Goal: Transaction & Acquisition: Purchase product/service

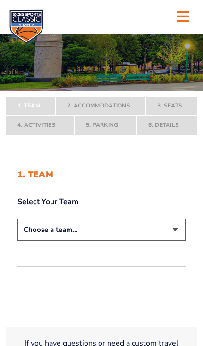
scroll to position [88, 0]
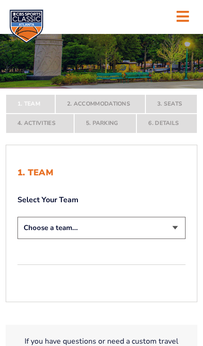
click at [172, 239] on select "Choose a team... Kentucky Wildcats Ohio State Buckeyes North Carolina Tar Heels…" at bounding box center [101, 228] width 168 height 22
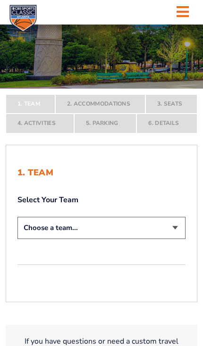
select select "12756"
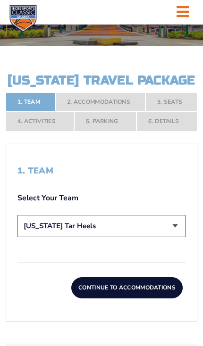
click at [147, 299] on button "Continue To Accommodations" at bounding box center [126, 288] width 111 height 22
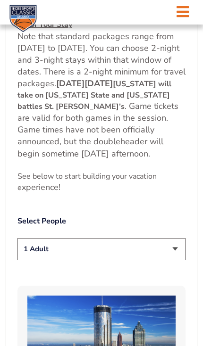
scroll to position [494, 0]
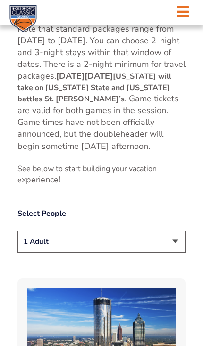
click at [174, 253] on select "1 Adult 2 Adults 3 Adults 4 Adults 2 Adults + 1 Child 2 Adults + 2 Children 2 A…" at bounding box center [101, 242] width 168 height 22
select select "2 Adults"
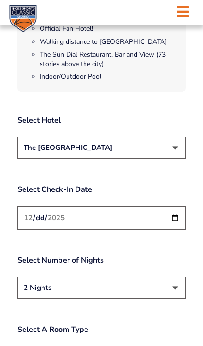
scroll to position [1075, 0]
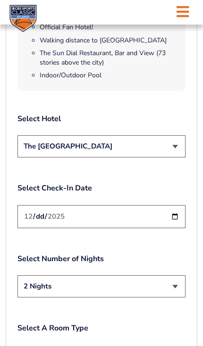
click at [155, 228] on input "2025-12-19" at bounding box center [101, 216] width 168 height 23
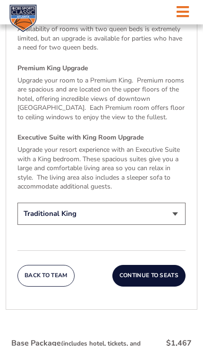
scroll to position [1474, 0]
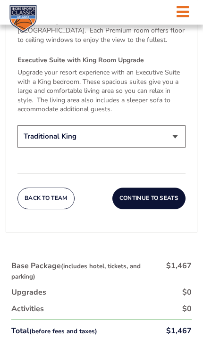
click at [159, 207] on button "Continue To Seats" at bounding box center [148, 199] width 73 height 22
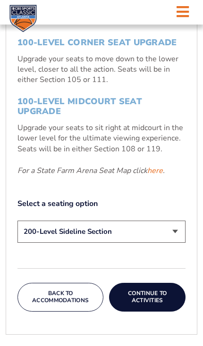
scroll to position [386, 0]
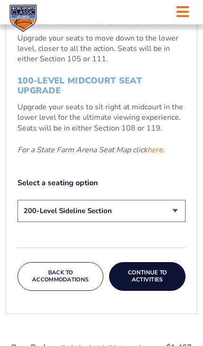
click at [173, 222] on select "200-Level Sideline Section 100-Level Corner Seat Upgrade (+$120 per person) 100…" at bounding box center [101, 211] width 168 height 22
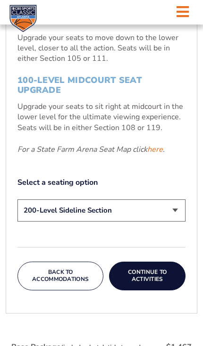
select select "100-Level Midcourt Seat Upgrade"
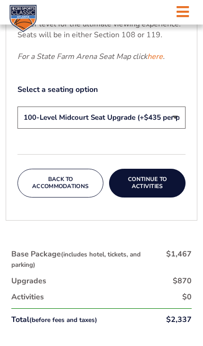
scroll to position [480, 0]
click at [157, 198] on button "Continue To Activities" at bounding box center [147, 183] width 76 height 29
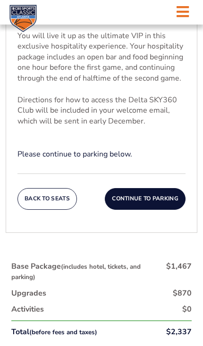
scroll to position [345, 0]
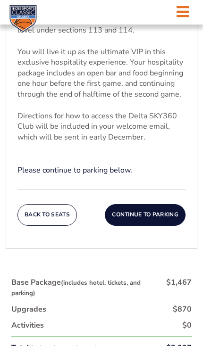
click at [151, 226] on button "Continue To Parking" at bounding box center [145, 215] width 81 height 22
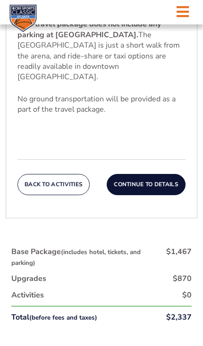
scroll to position [304, 0]
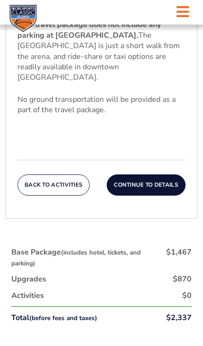
click at [159, 196] on button "Continue To Details" at bounding box center [146, 186] width 79 height 22
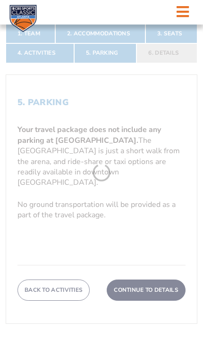
scroll to position [161, 0]
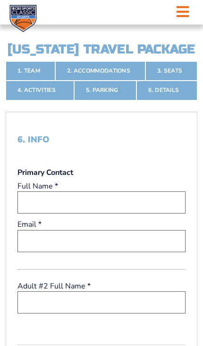
click at [156, 214] on input "text" at bounding box center [101, 203] width 168 height 22
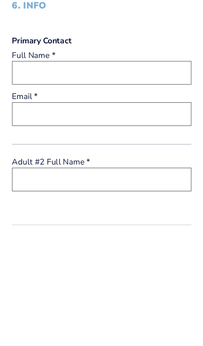
type input "Michael Combs"
type input "[EMAIL_ADDRESS][DOMAIN_NAME]"
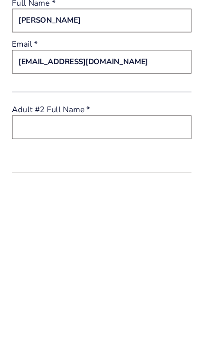
scroll to position [185, 0]
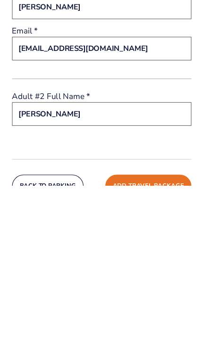
type input "Amy Combs"
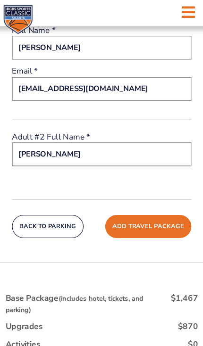
scroll to position [318, 0]
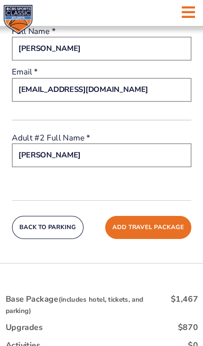
click at [142, 225] on button "Add Travel Package" at bounding box center [145, 214] width 81 height 22
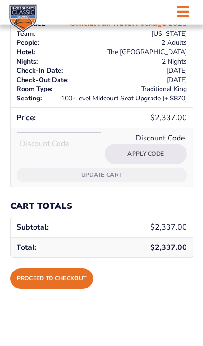
scroll to position [179, 0]
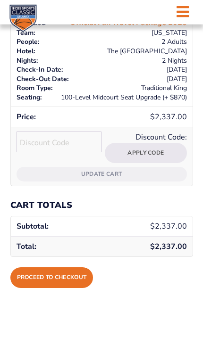
click at [68, 274] on link "Proceed to checkout" at bounding box center [51, 277] width 83 height 21
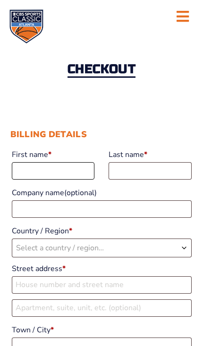
click at [74, 171] on input "First name *" at bounding box center [53, 170] width 83 height 17
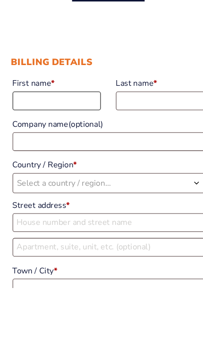
type input "[PERSON_NAME]"
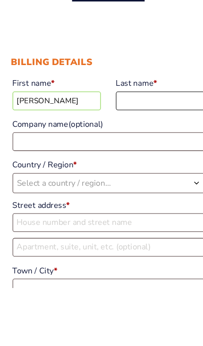
type input "[PERSON_NAME]"
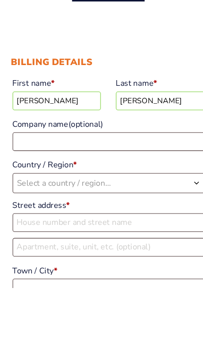
click at [31, 243] on span "Select a country / region…" at bounding box center [60, 248] width 88 height 10
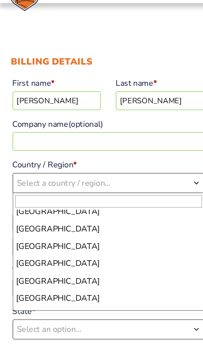
scroll to position [3689, 0]
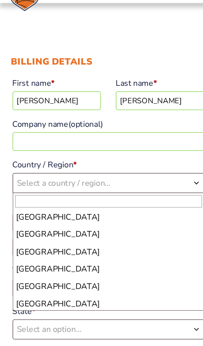
select select "US"
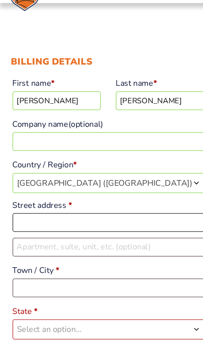
click at [29, 222] on input "Street address *" at bounding box center [102, 230] width 180 height 17
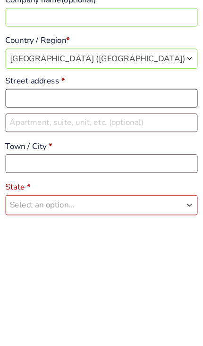
type input "[STREET_ADDRESS][PERSON_NAME]"
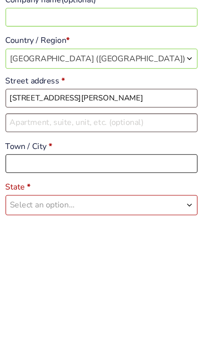
type input "Peoria"
type input "85382"
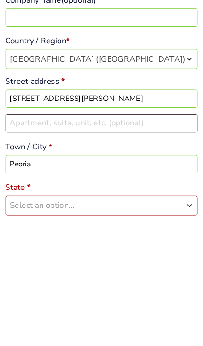
scroll to position [171, 0]
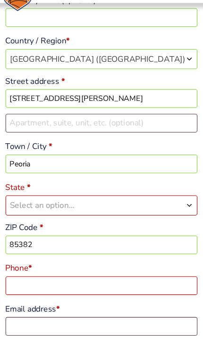
click at [25, 209] on span "Select an option…" at bounding box center [46, 214] width 60 height 10
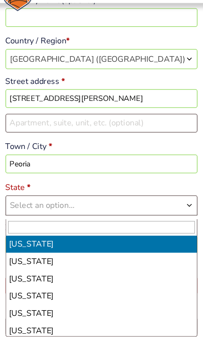
select select "AZ"
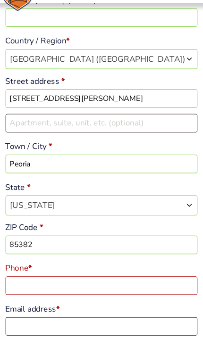
click at [115, 281] on input "Phone *" at bounding box center [102, 289] width 180 height 17
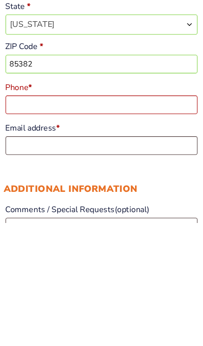
type input "6029088614"
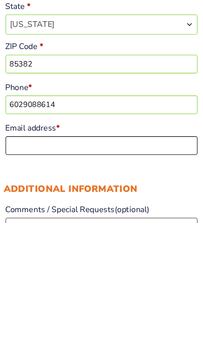
type input "[EMAIL_ADDRESS][DOMAIN_NAME]"
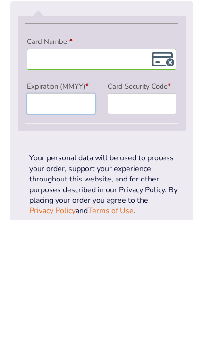
scroll to position [819, 0]
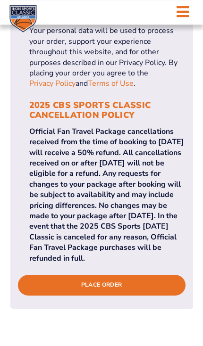
click at [116, 296] on button "Place order" at bounding box center [101, 285] width 167 height 21
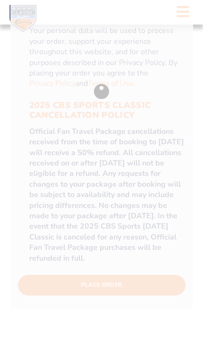
scroll to position [962, 0]
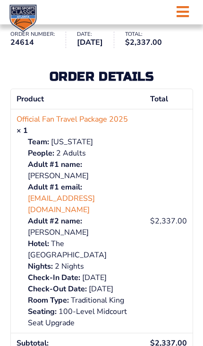
scroll to position [93, 0]
